Goal: Book appointment/travel/reservation

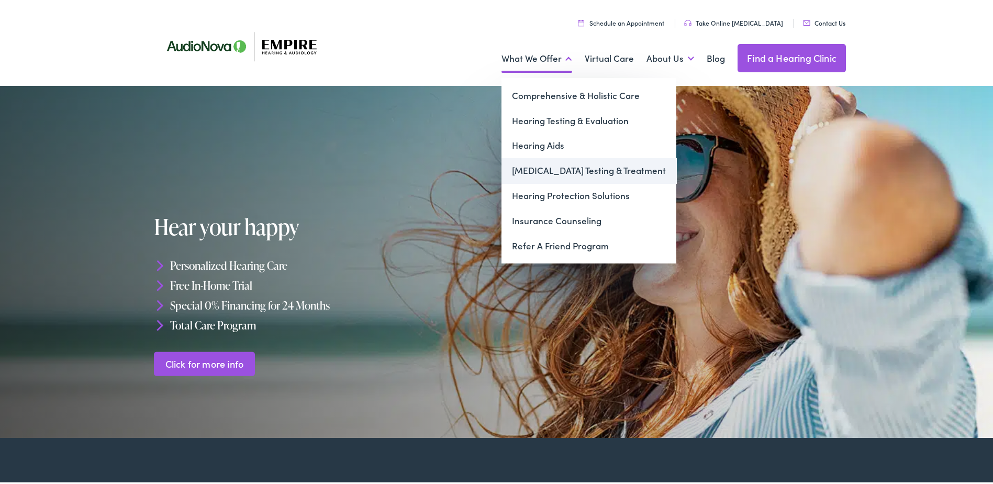
click at [579, 177] on link "[MEDICAL_DATA] Testing & Treatment" at bounding box center [588, 168] width 175 height 25
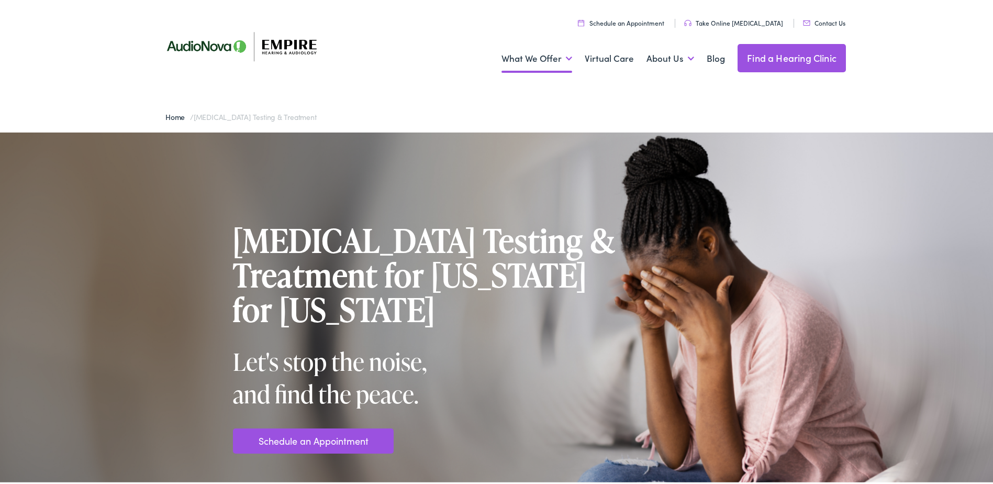
click at [624, 19] on link "Schedule an Appointment" at bounding box center [621, 20] width 86 height 9
